Goal: Feedback & Contribution: Leave review/rating

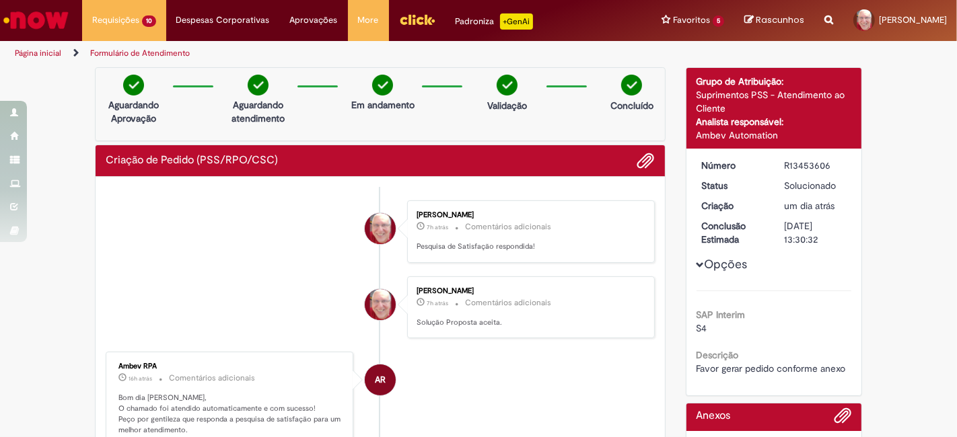
scroll to position [224, 0]
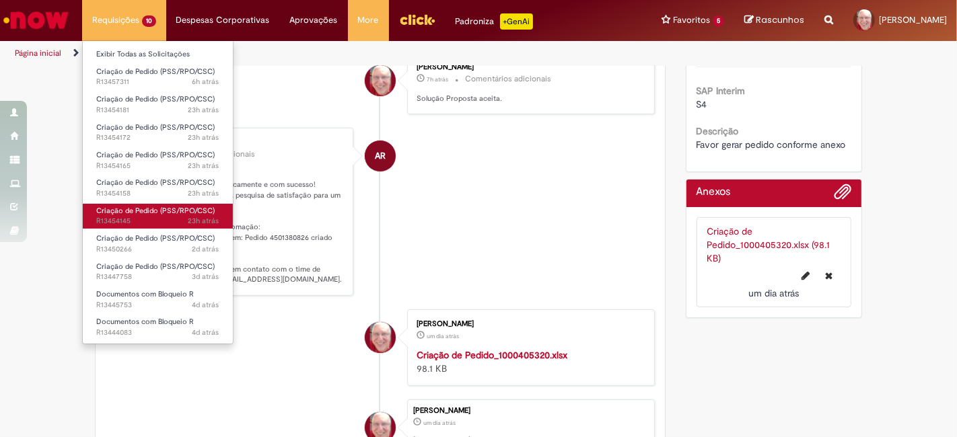
click at [121, 215] on span "Criação de Pedido (PSS/RPO/CSC)" at bounding box center [155, 211] width 118 height 10
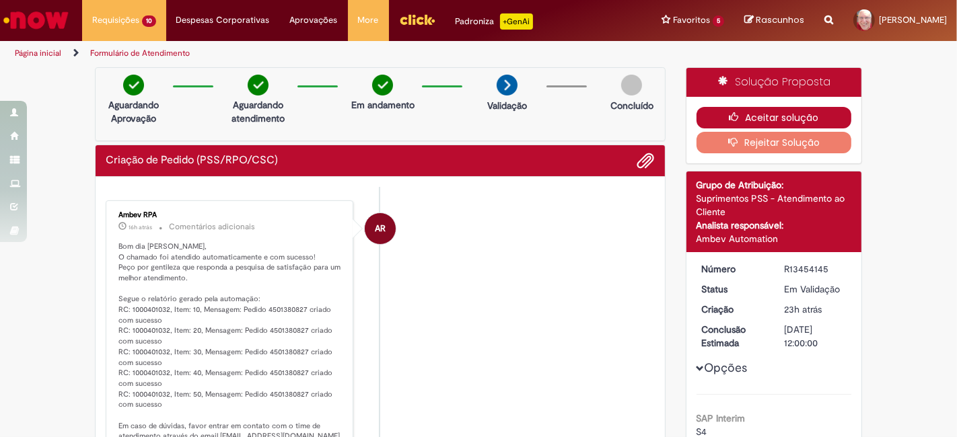
click at [775, 114] on button "Aceitar solução" at bounding box center [774, 118] width 155 height 22
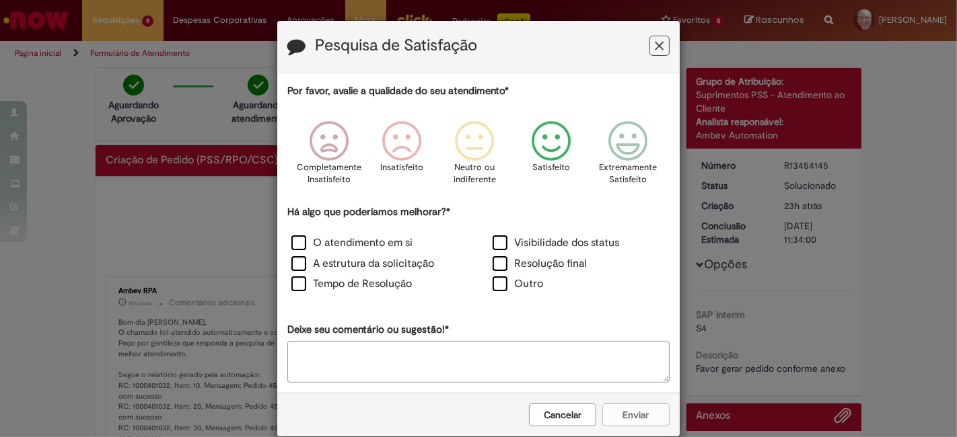
click at [564, 150] on icon "Feedback" at bounding box center [551, 141] width 50 height 40
click at [293, 240] on label "O atendimento em si" at bounding box center [351, 243] width 121 height 15
click at [631, 411] on button "Enviar" at bounding box center [635, 415] width 67 height 23
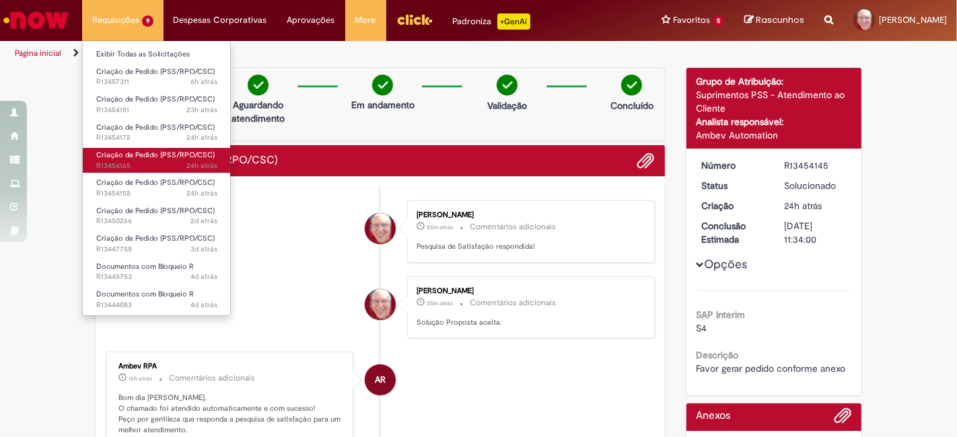
click at [121, 164] on span "24h atrás 24 horas atrás R13454165" at bounding box center [156, 166] width 121 height 11
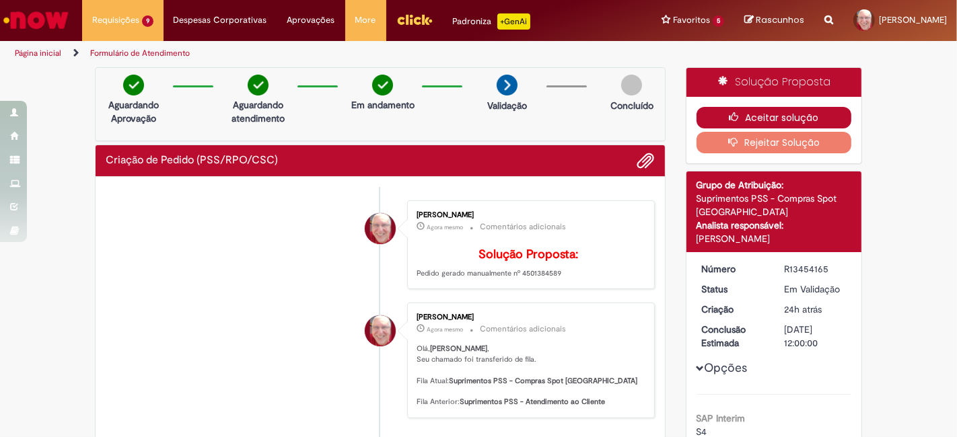
click at [812, 120] on button "Aceitar solução" at bounding box center [774, 118] width 155 height 22
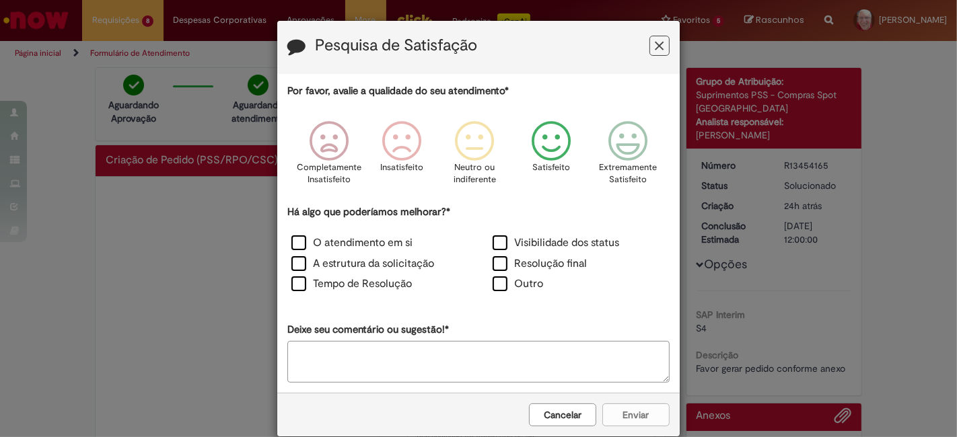
click at [558, 143] on icon "Feedback" at bounding box center [551, 141] width 50 height 40
click at [395, 239] on label "O atendimento em si" at bounding box center [351, 243] width 121 height 15
click at [627, 405] on button "Enviar" at bounding box center [635, 415] width 67 height 23
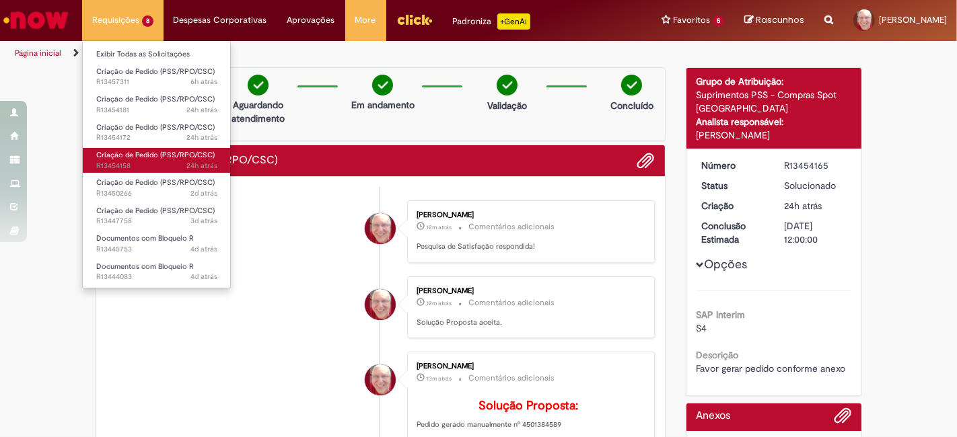
click at [124, 164] on span "24h atrás 24 horas atrás R13454158" at bounding box center [156, 166] width 121 height 11
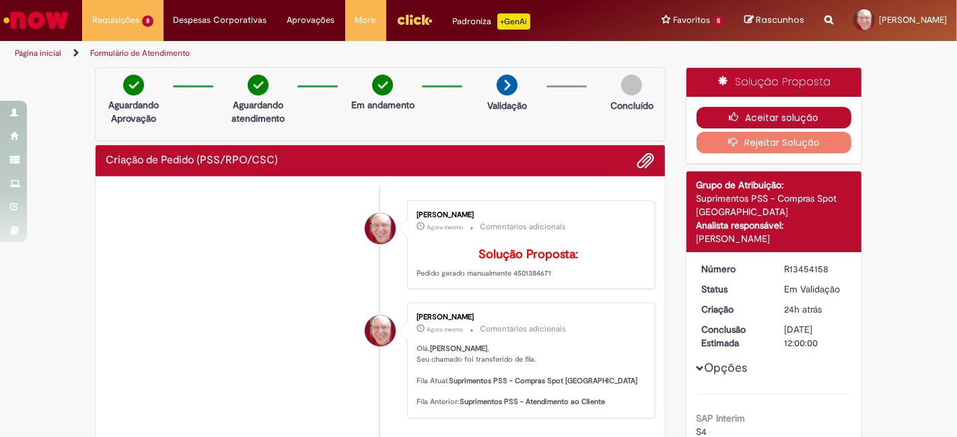
click at [781, 115] on button "Aceitar solução" at bounding box center [774, 118] width 155 height 22
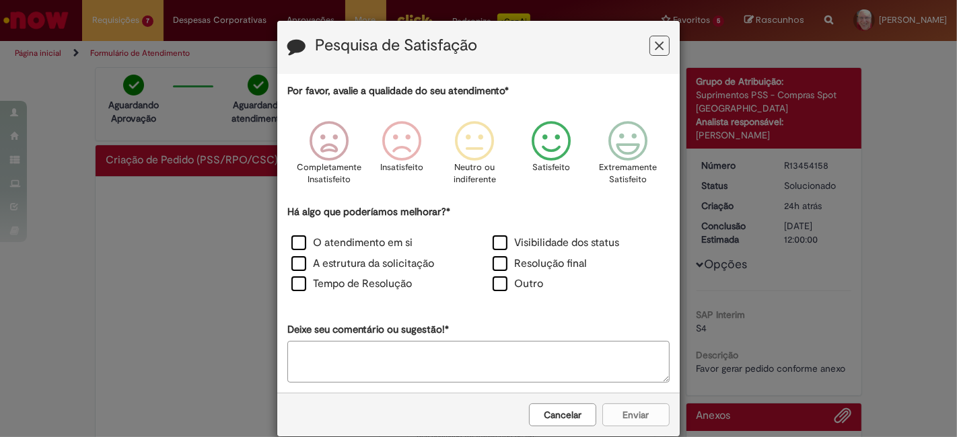
click at [557, 147] on icon "Feedback" at bounding box center [551, 141] width 50 height 40
click at [291, 242] on label "O atendimento em si" at bounding box center [351, 243] width 121 height 15
click at [633, 415] on button "Enviar" at bounding box center [635, 415] width 67 height 23
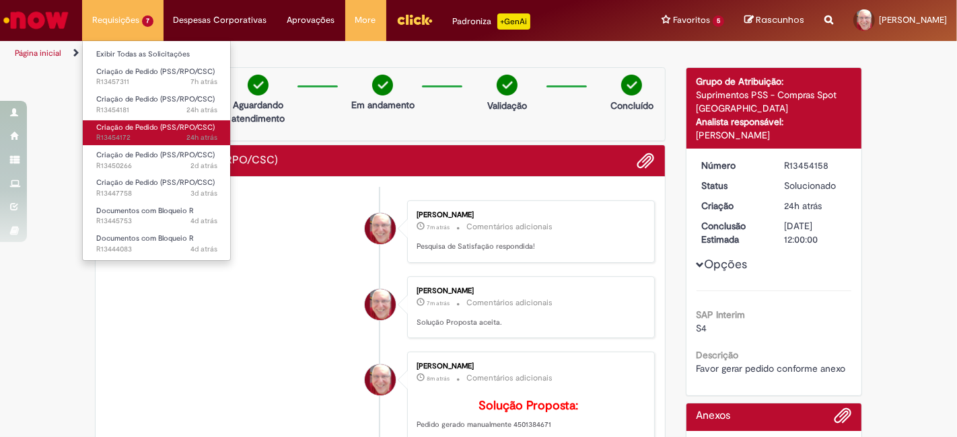
click at [125, 139] on span "24h atrás 24 horas atrás R13454172" at bounding box center [156, 138] width 121 height 11
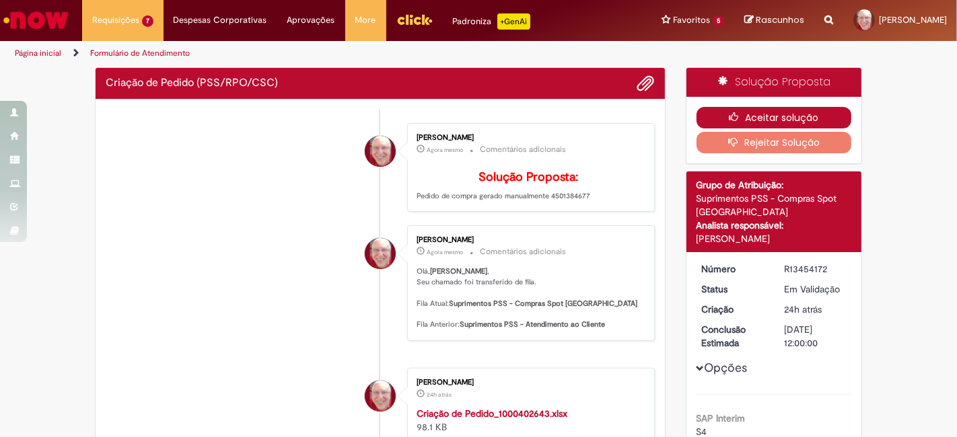
click at [786, 116] on button "Aceitar solução" at bounding box center [774, 118] width 155 height 22
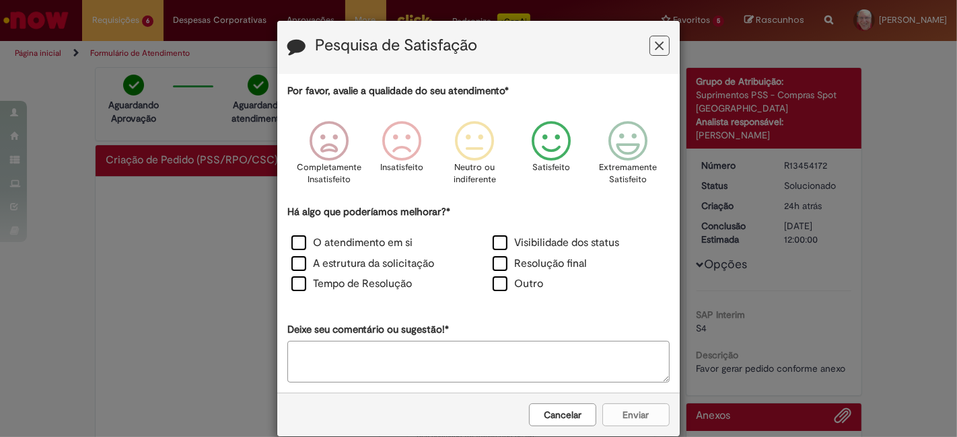
click at [542, 147] on icon "Feedback" at bounding box center [551, 141] width 50 height 40
click at [343, 248] on label "O atendimento em si" at bounding box center [351, 243] width 121 height 15
click at [627, 414] on button "Enviar" at bounding box center [635, 415] width 67 height 23
